Goal: Transaction & Acquisition: Purchase product/service

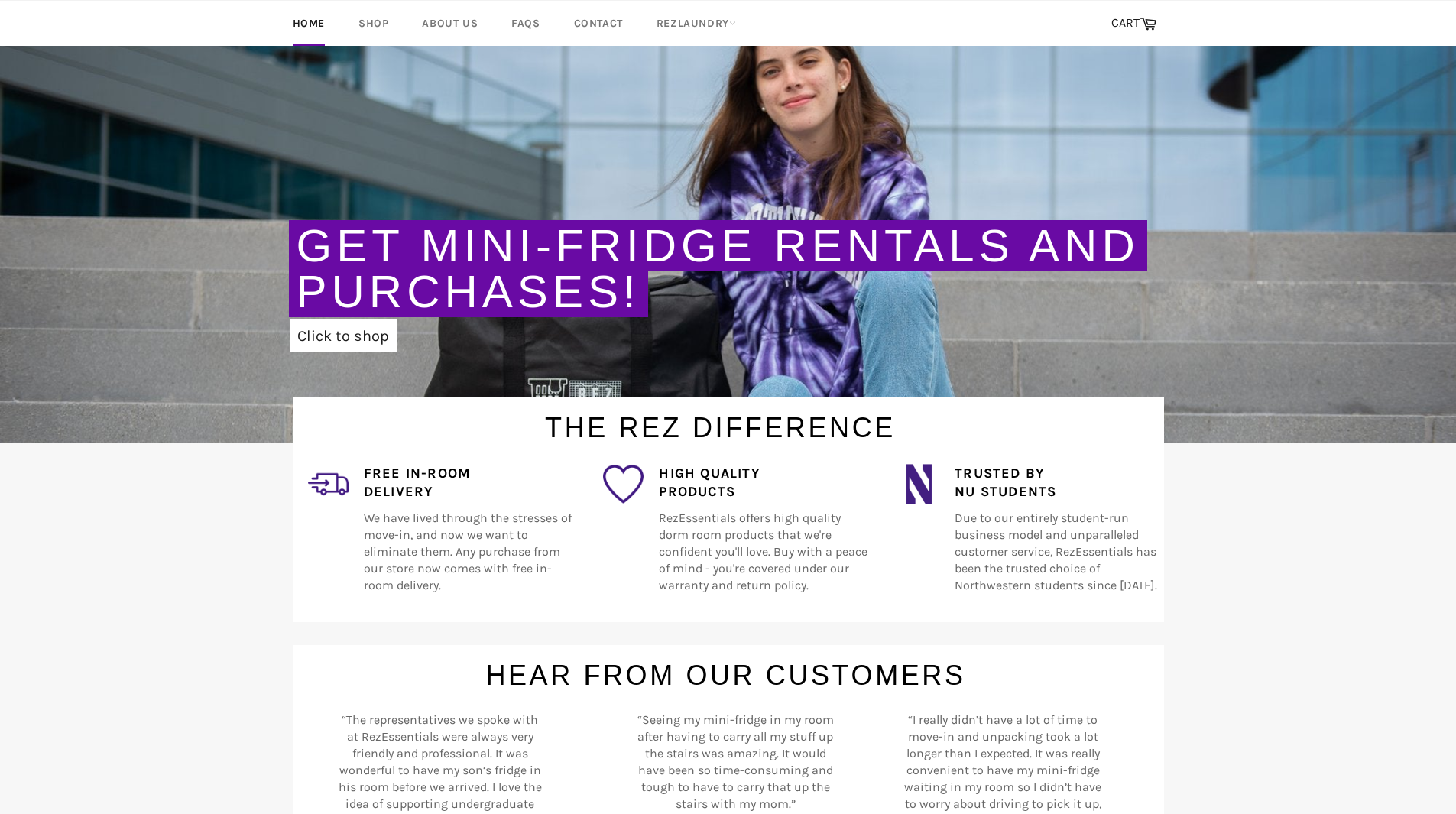
scroll to position [153, 0]
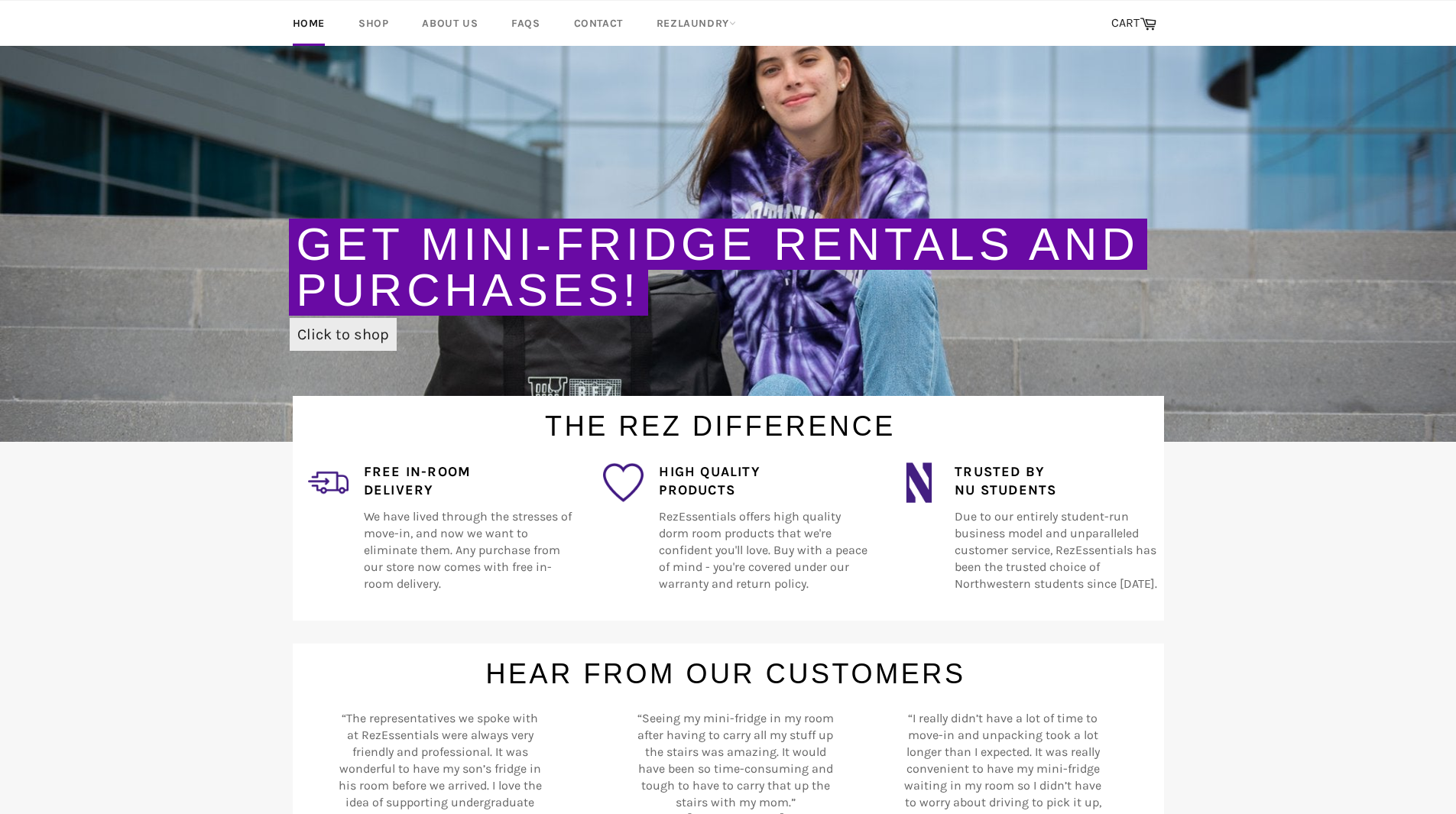
click at [332, 338] on link "Click to shop" at bounding box center [343, 334] width 107 height 33
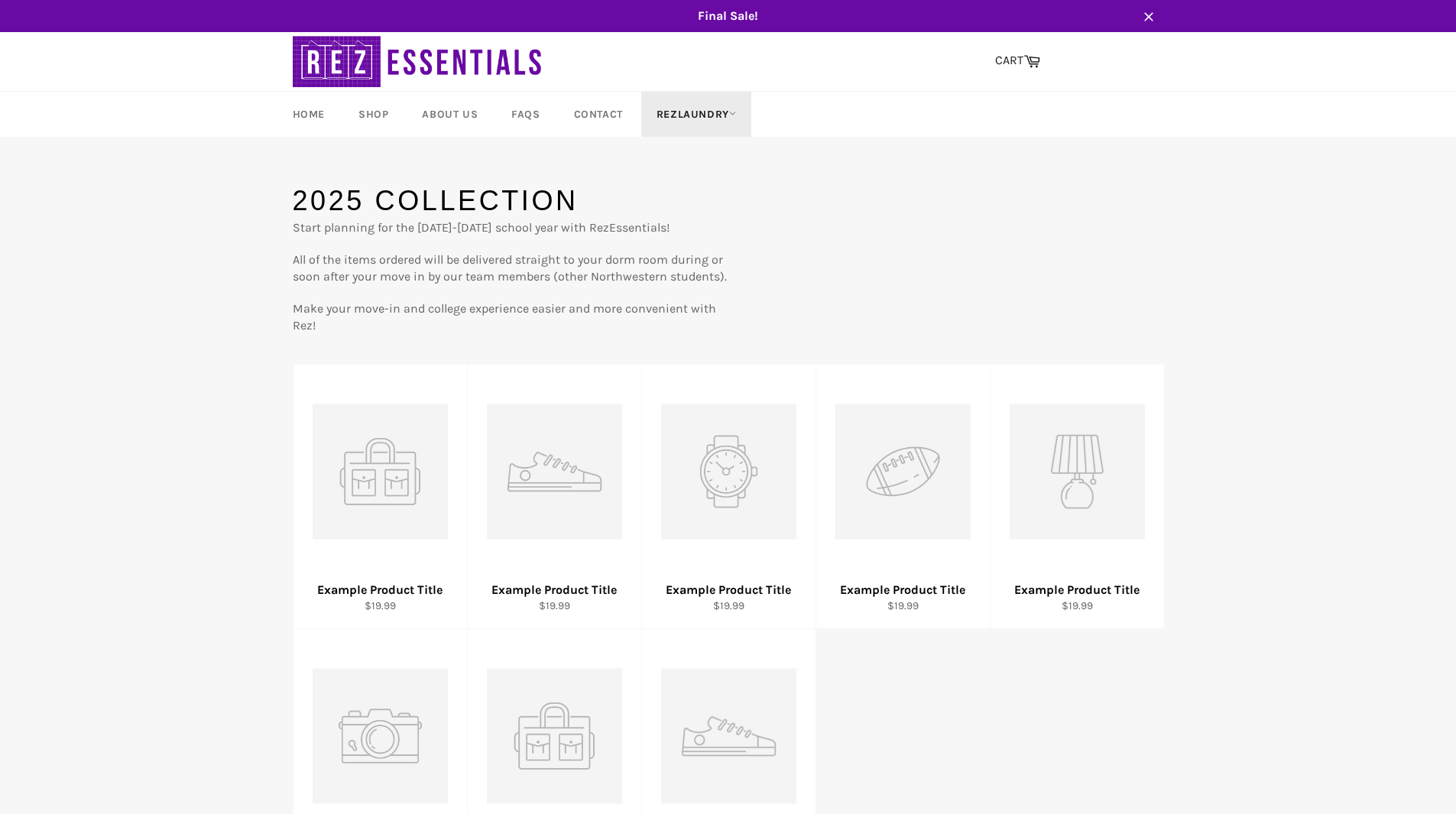
click at [700, 119] on link "RezLaundry" at bounding box center [696, 114] width 110 height 45
click at [712, 206] on link "Laundry Plans" at bounding box center [713, 202] width 130 height 24
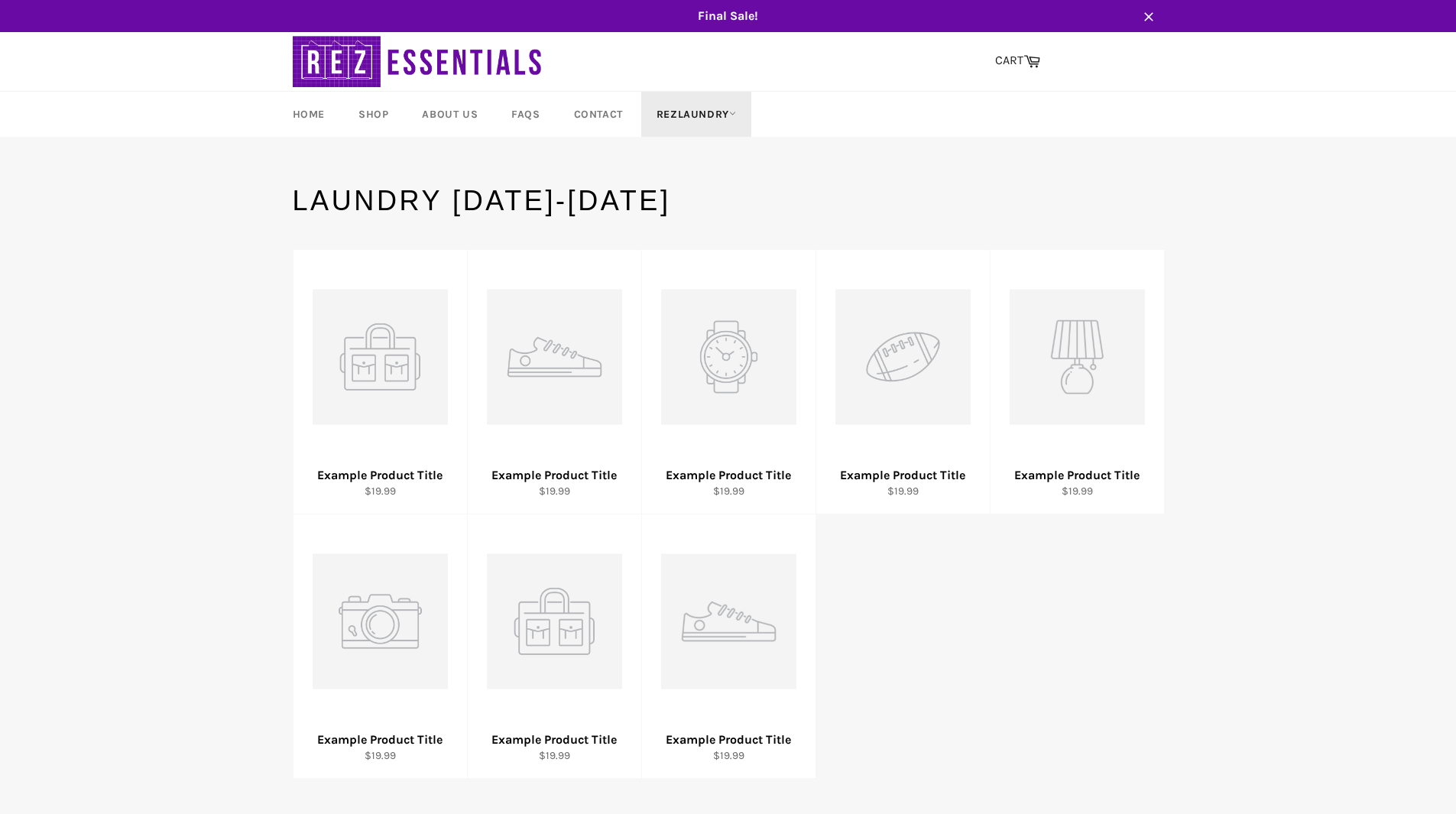
click at [662, 113] on link "RezLaundry" at bounding box center [696, 114] width 110 height 45
click at [663, 229] on link "How It Works" at bounding box center [713, 226] width 130 height 24
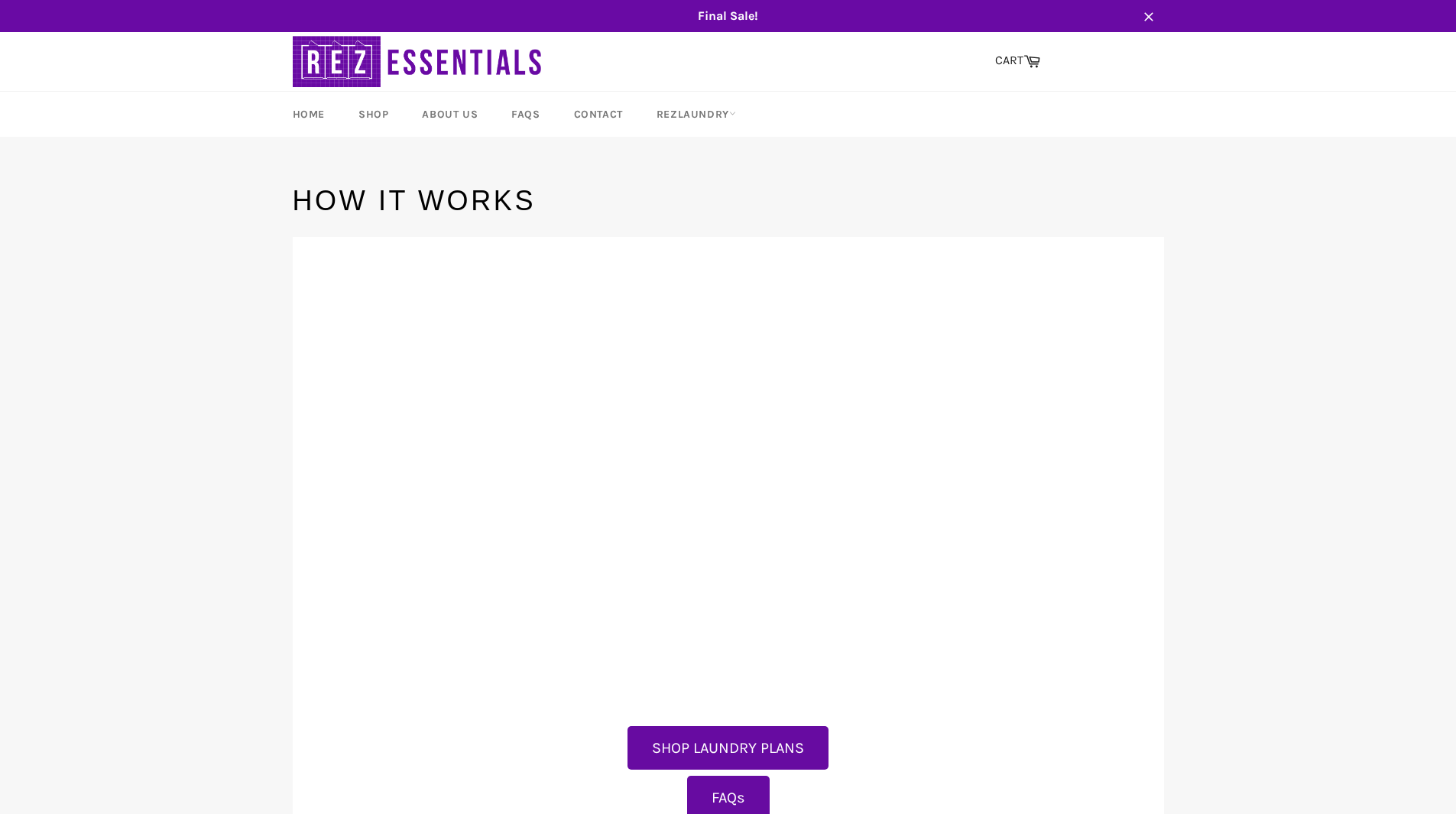
click at [765, 757] on button "SHOP LAUNDRY PLANS" at bounding box center [728, 748] width 201 height 44
